Goal: Find specific page/section: Find specific page/section

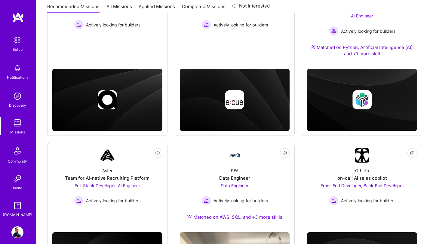
scroll to position [156, 0]
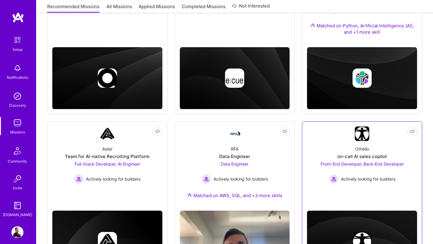
click at [349, 165] on span "Front-End Developer, Back-End Developer" at bounding box center [362, 164] width 83 height 5
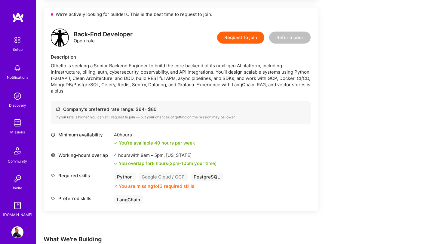
scroll to position [342, 0]
